Goal: Navigation & Orientation: Understand site structure

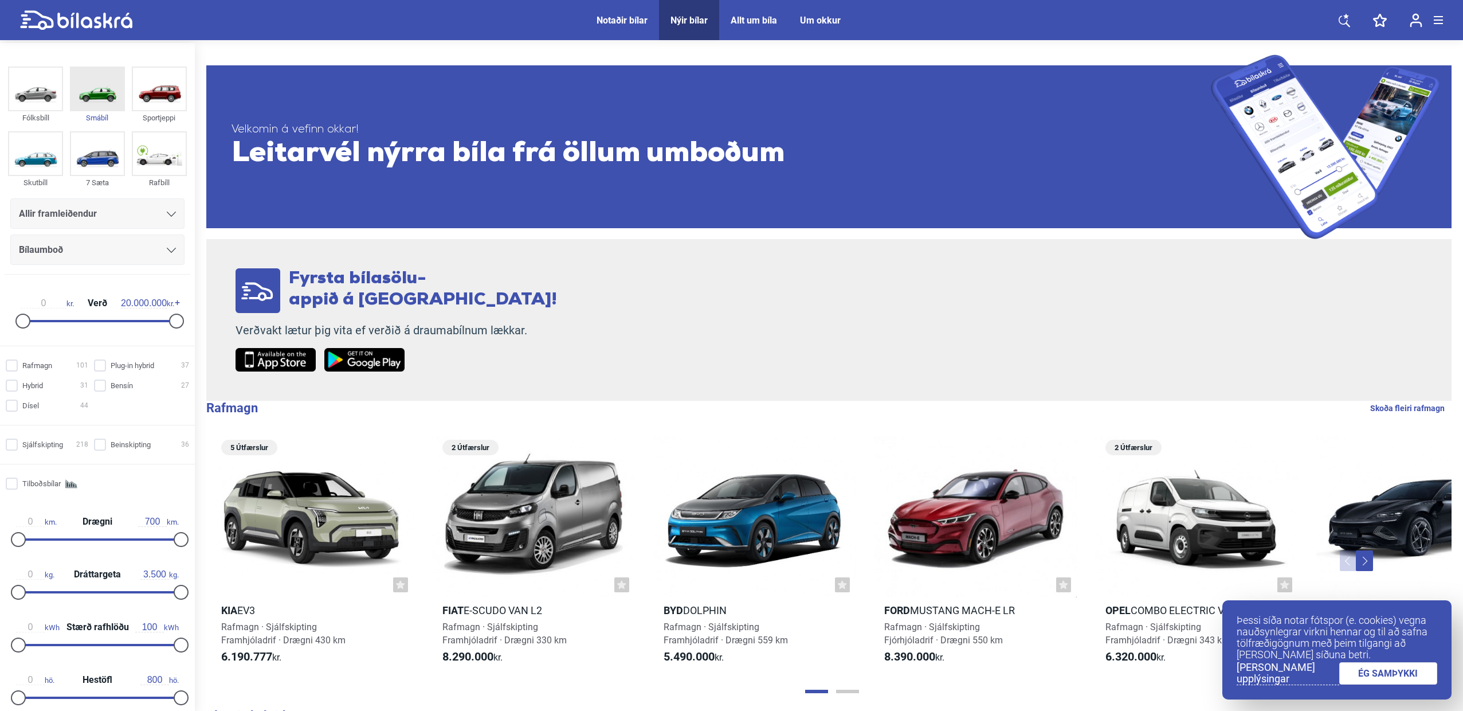
click at [87, 98] on img at bounding box center [97, 89] width 53 height 42
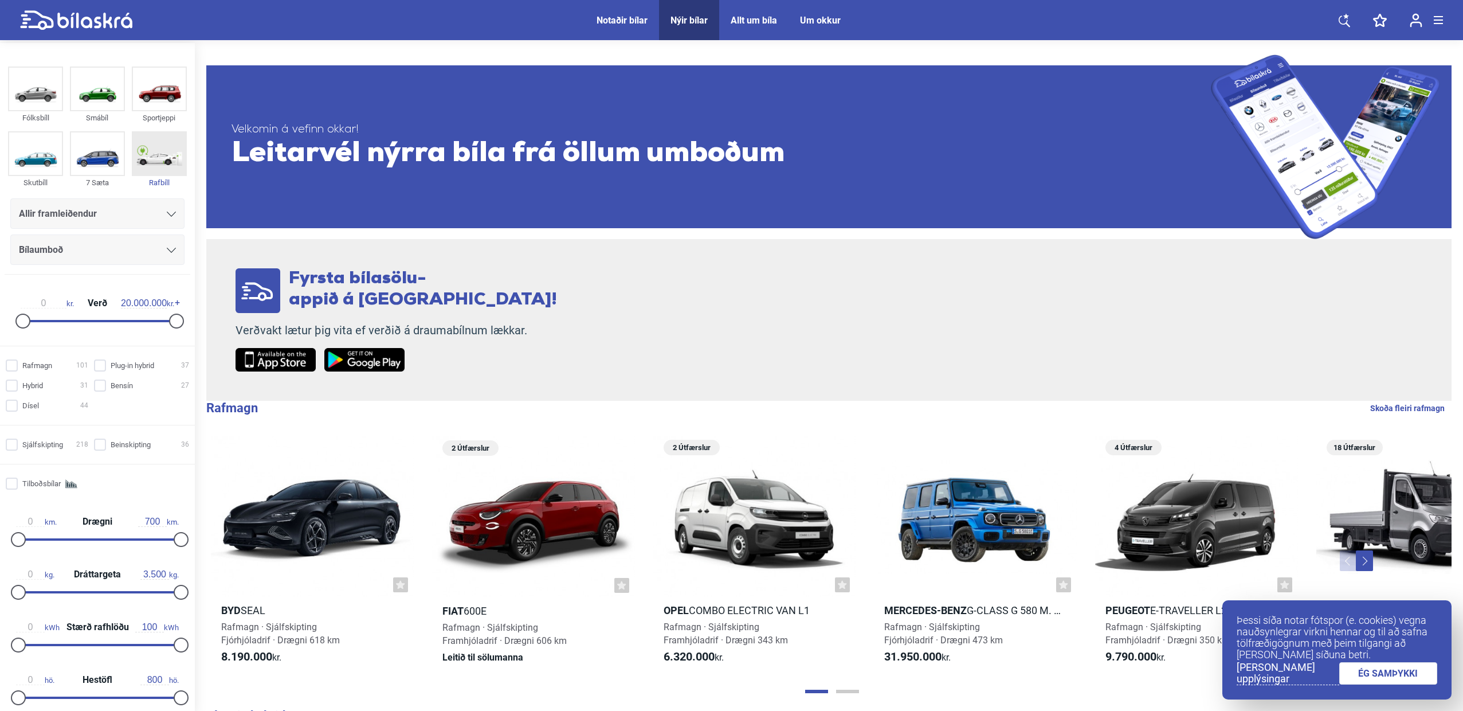
click at [150, 148] on img at bounding box center [159, 153] width 53 height 42
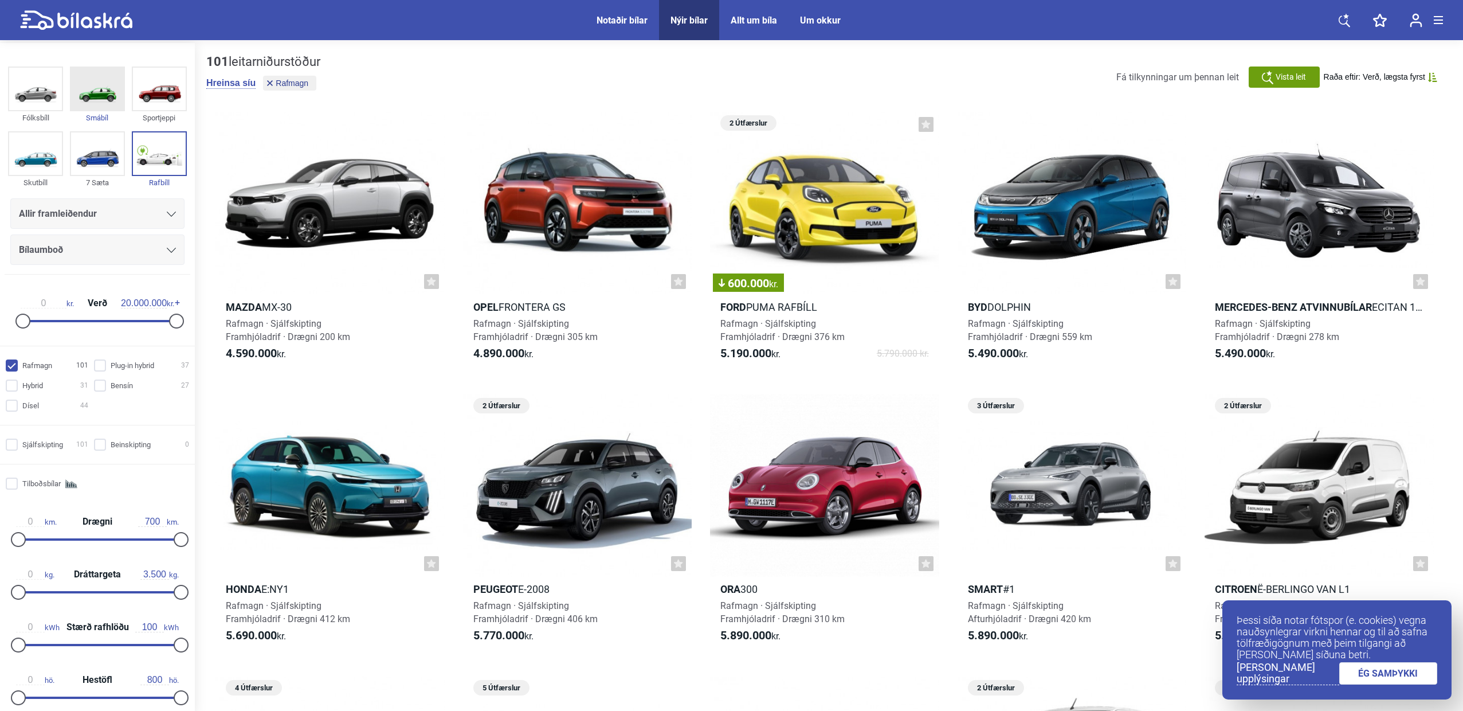
click at [95, 91] on img at bounding box center [97, 89] width 53 height 42
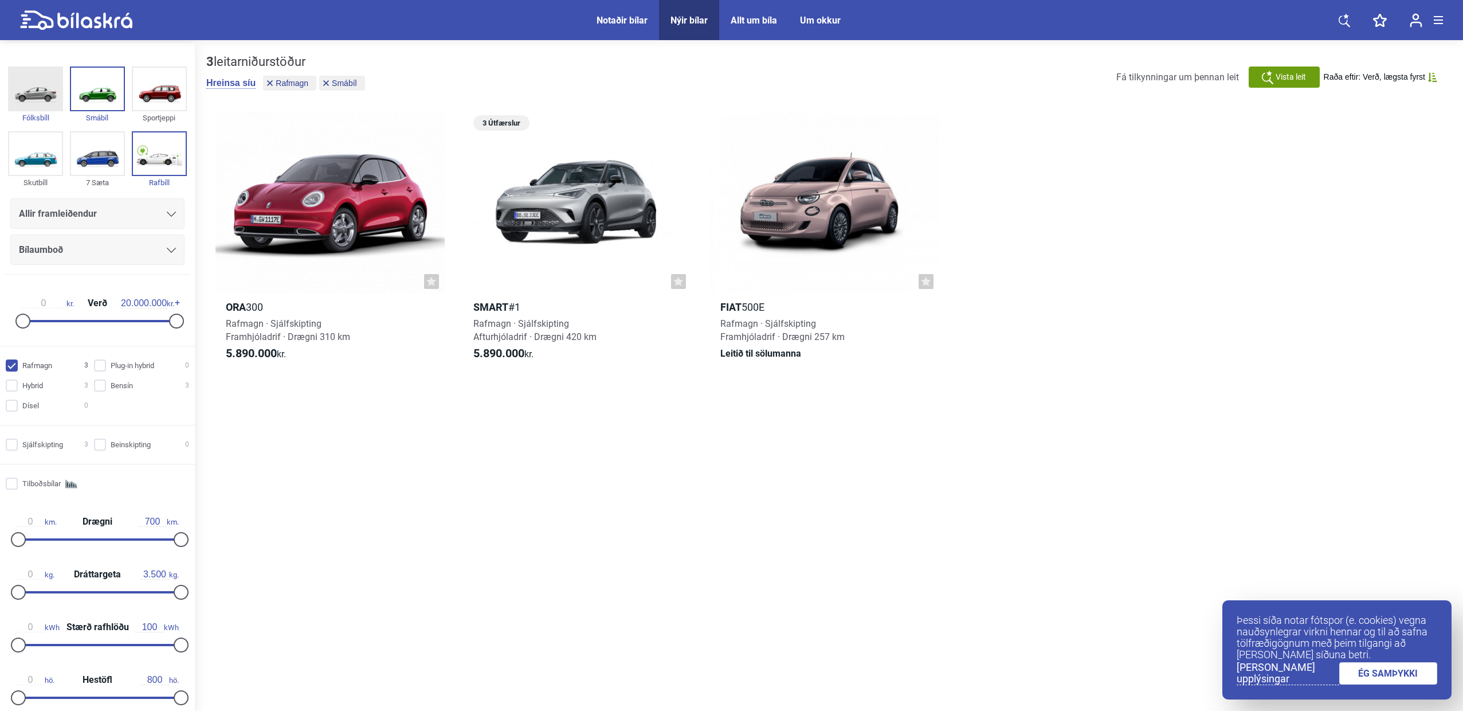
click at [36, 91] on img at bounding box center [35, 89] width 53 height 42
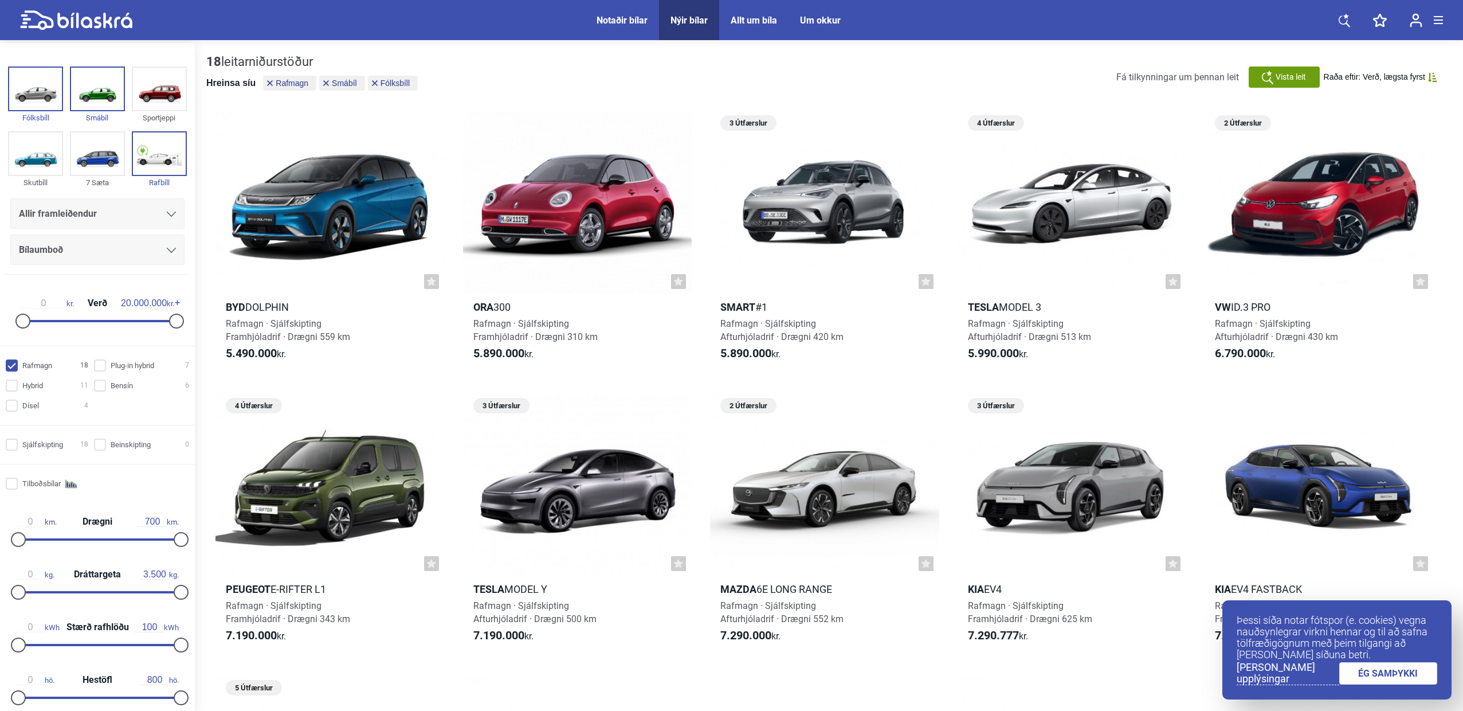
click at [225, 83] on button "Hreinsa síu" at bounding box center [230, 82] width 49 height 11
checkbox input "false"
click at [225, 83] on button "Hreinsa síu" at bounding box center [230, 82] width 49 height 11
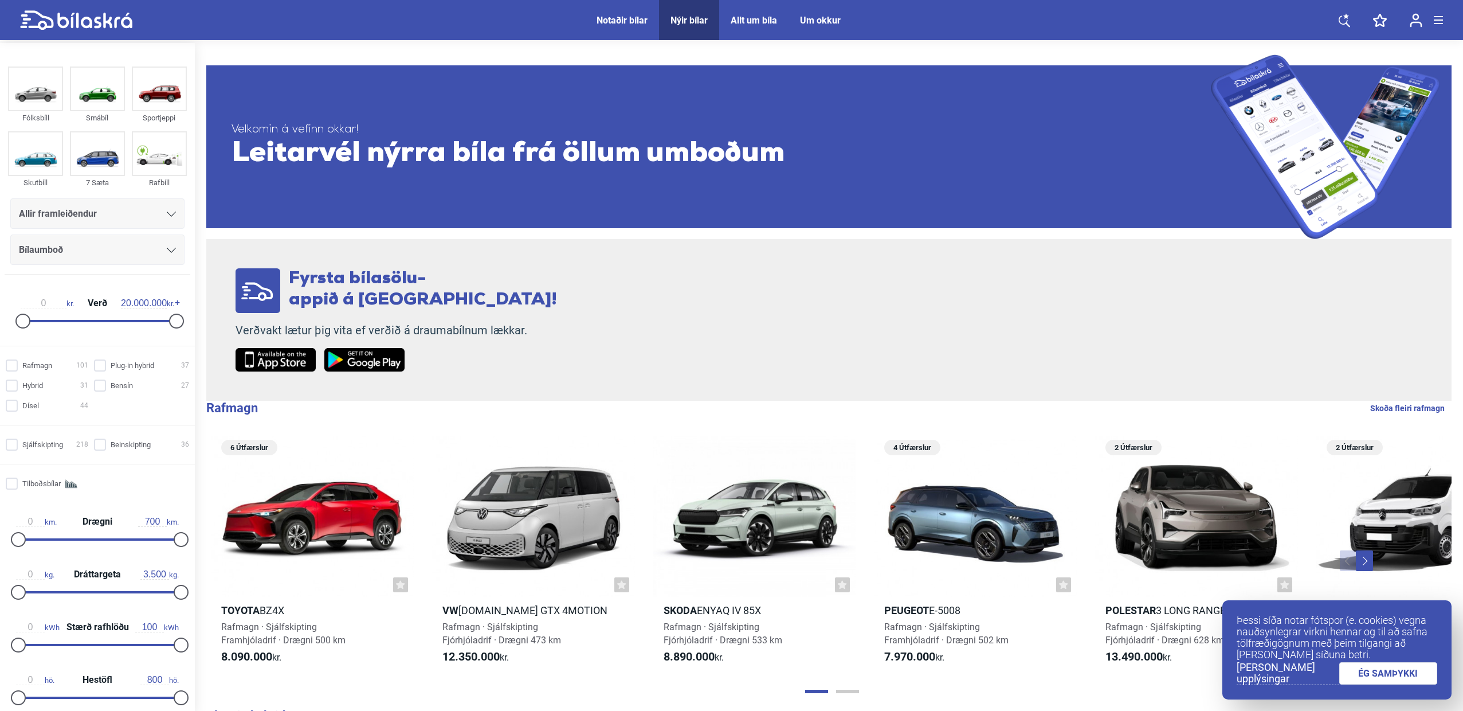
click at [62, 19] on icon at bounding box center [76, 20] width 112 height 20
click at [606, 18] on div "Notaðir bílar" at bounding box center [622, 20] width 51 height 11
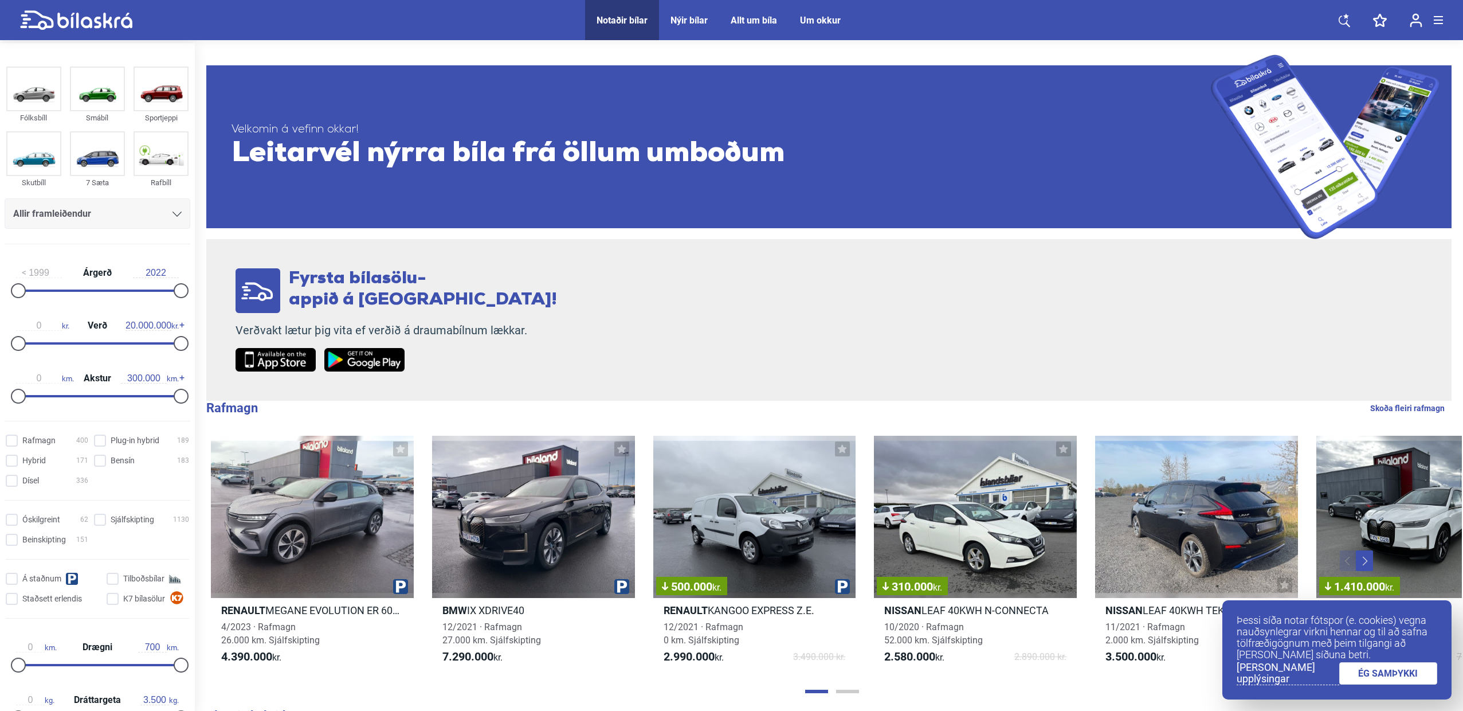
click at [754, 19] on div "Allt um bíla" at bounding box center [754, 20] width 46 height 11
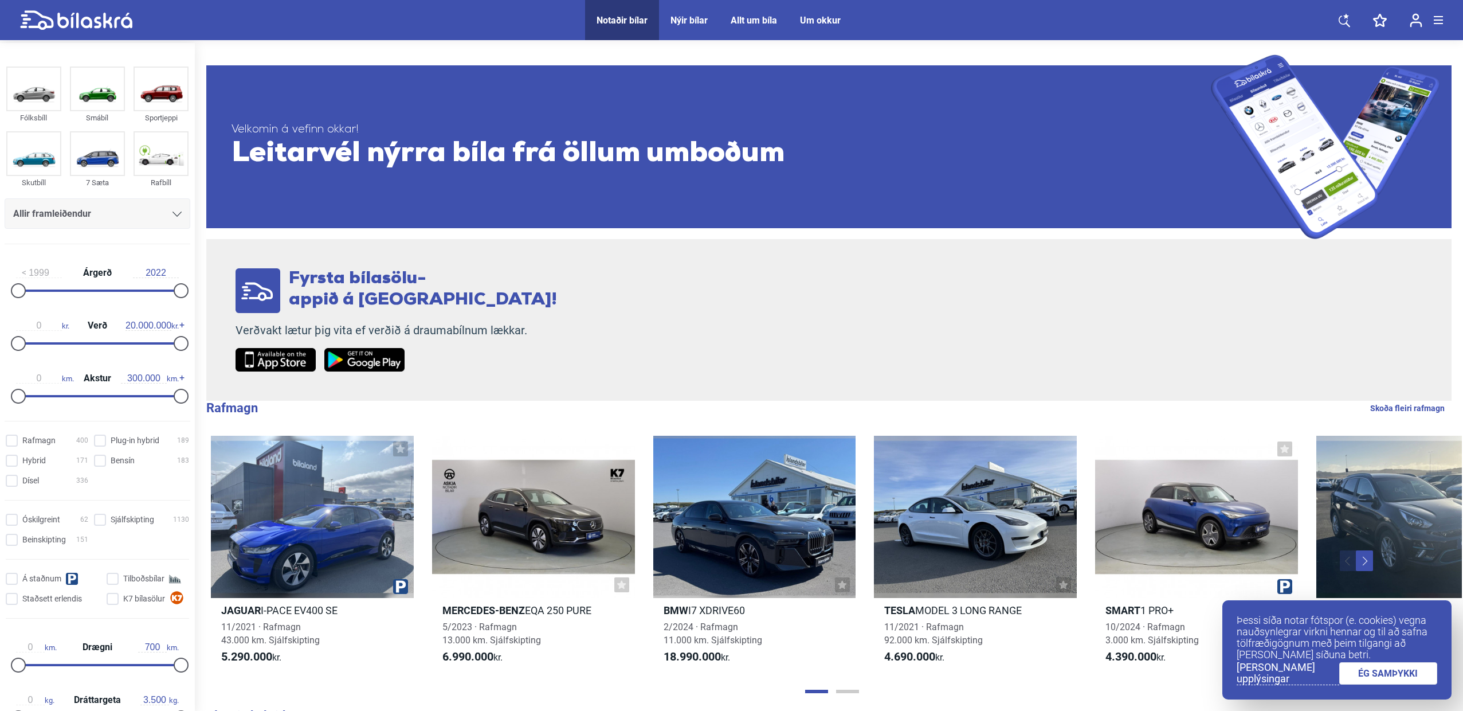
click at [817, 18] on div "Um okkur" at bounding box center [820, 20] width 41 height 11
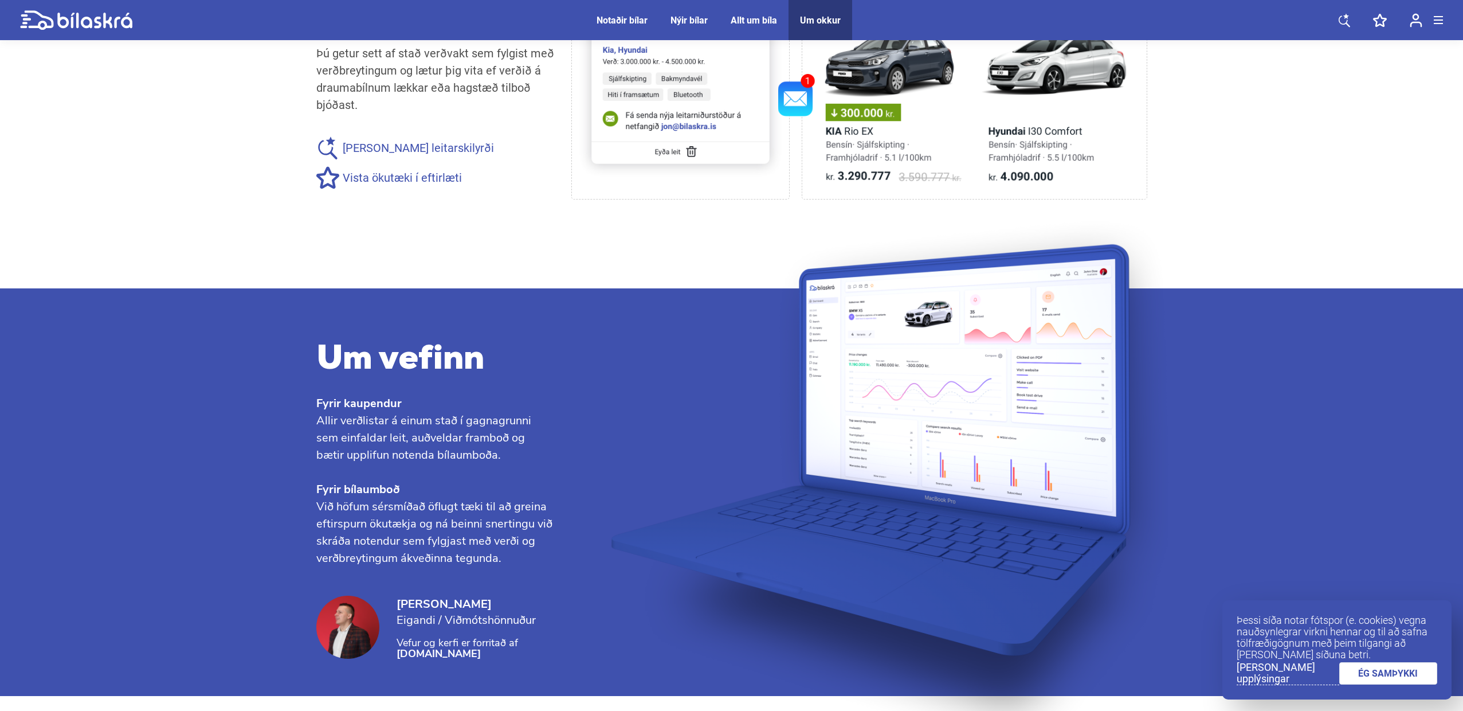
scroll to position [1080, 0]
